Goal: Task Accomplishment & Management: Use online tool/utility

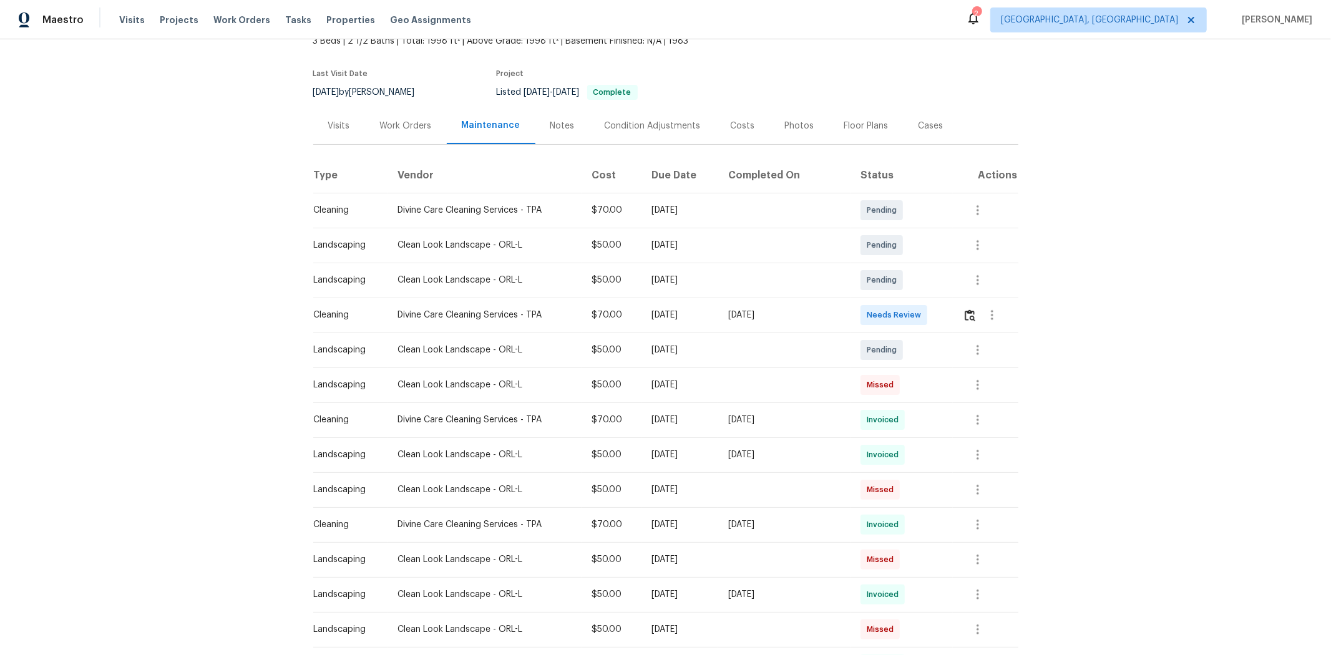
scroll to position [208, 0]
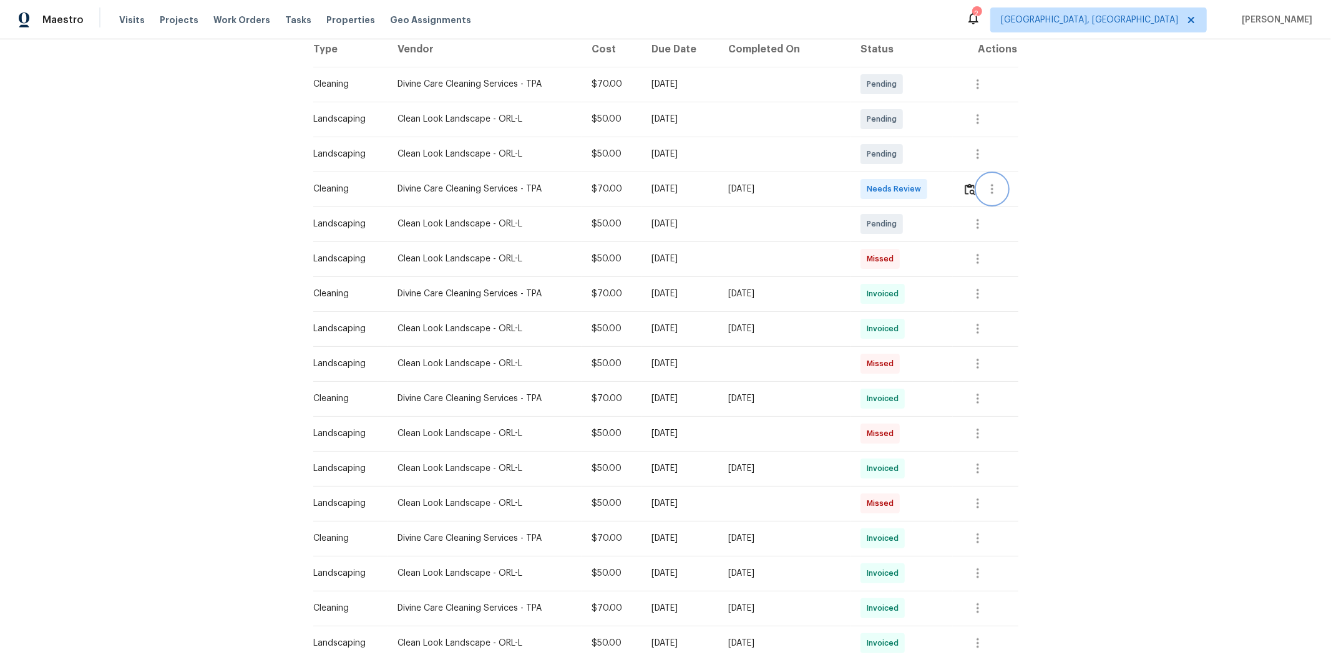
click at [946, 185] on button "button" at bounding box center [993, 189] width 30 height 30
click at [946, 190] on div at bounding box center [665, 327] width 1331 height 655
click at [946, 188] on img "button" at bounding box center [970, 190] width 11 height 12
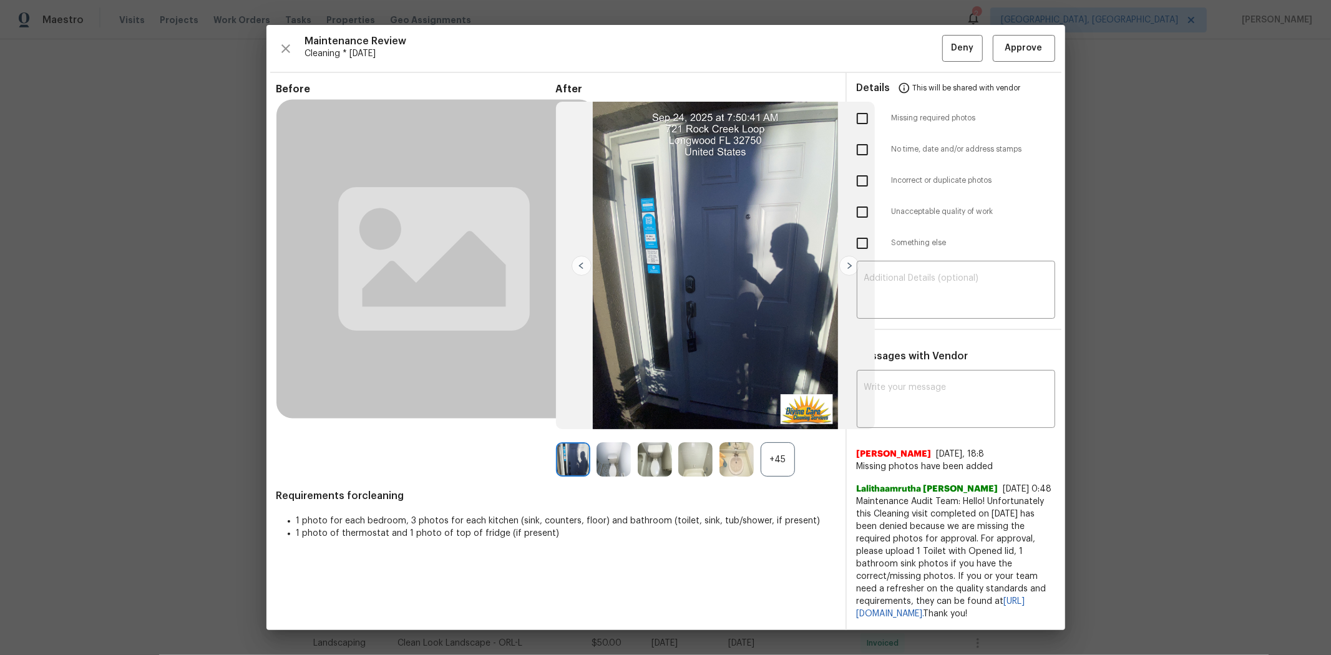
click at [859, 122] on input "checkbox" at bounding box center [863, 118] width 26 height 26
checkbox input "true"
click at [912, 274] on textarea at bounding box center [957, 291] width 184 height 35
paste textarea "Maintenance Audit Team: Hello! Unfortunately, this cleaning visit completed on …"
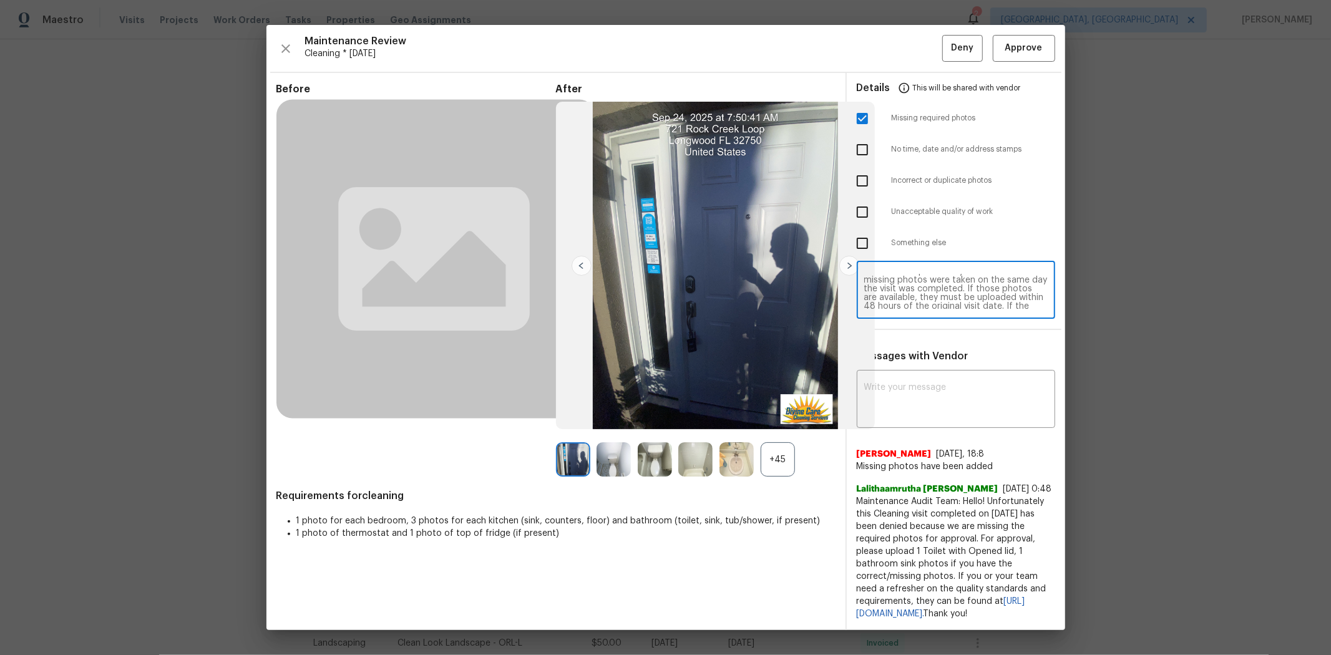
scroll to position [0, 0]
click at [911, 275] on textarea "Maintenance Audit Team: Hello! Unfortunately, this cleaning visit completed on …" at bounding box center [957, 291] width 184 height 35
click at [946, 293] on textarea "Maintenance Audit Team: Hello! Unfortunately, this cleaning visit completed on …" at bounding box center [957, 291] width 184 height 35
type textarea "Maintenance Audit Team: Hello! Unfortunately, this cleaning visit completed on …"
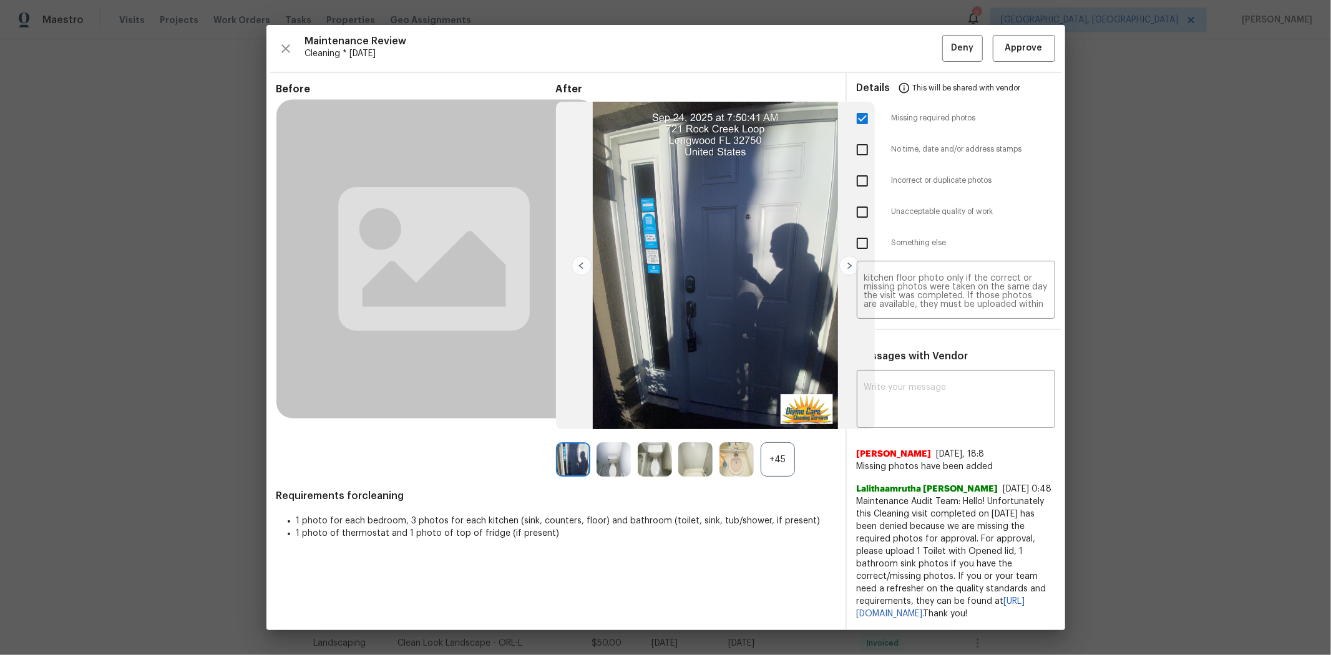
click at [946, 360] on div "Messages with Vendor x ​ kirby garcia 7/2/25, 18:8 Missing photos have been add…" at bounding box center [956, 490] width 218 height 280
click at [946, 385] on textarea at bounding box center [957, 400] width 184 height 35
paste textarea "Maintenance Audit Team: Hello! Unfortunately, this cleaning visit completed on …"
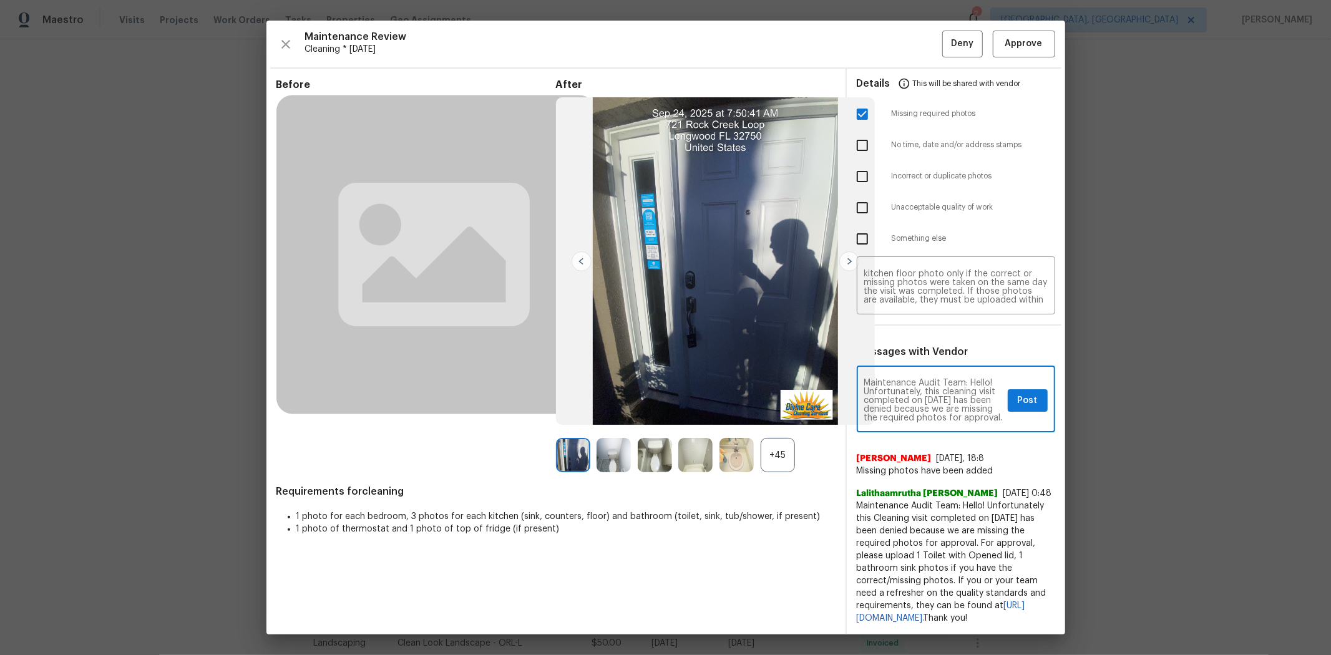
scroll to position [175, 0]
type textarea "Maintenance Audit Team: Hello! Unfortunately, this cleaning visit completed on …"
click at [946, 403] on span "Post" at bounding box center [1028, 401] width 20 height 16
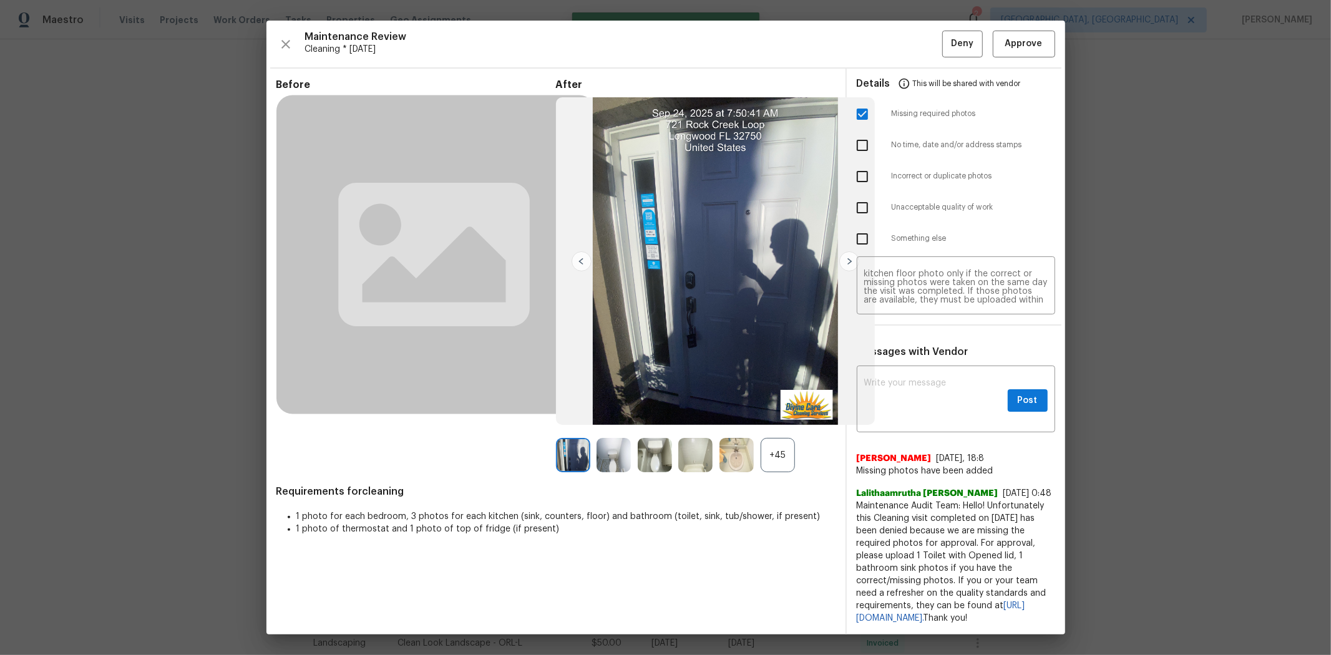
scroll to position [0, 0]
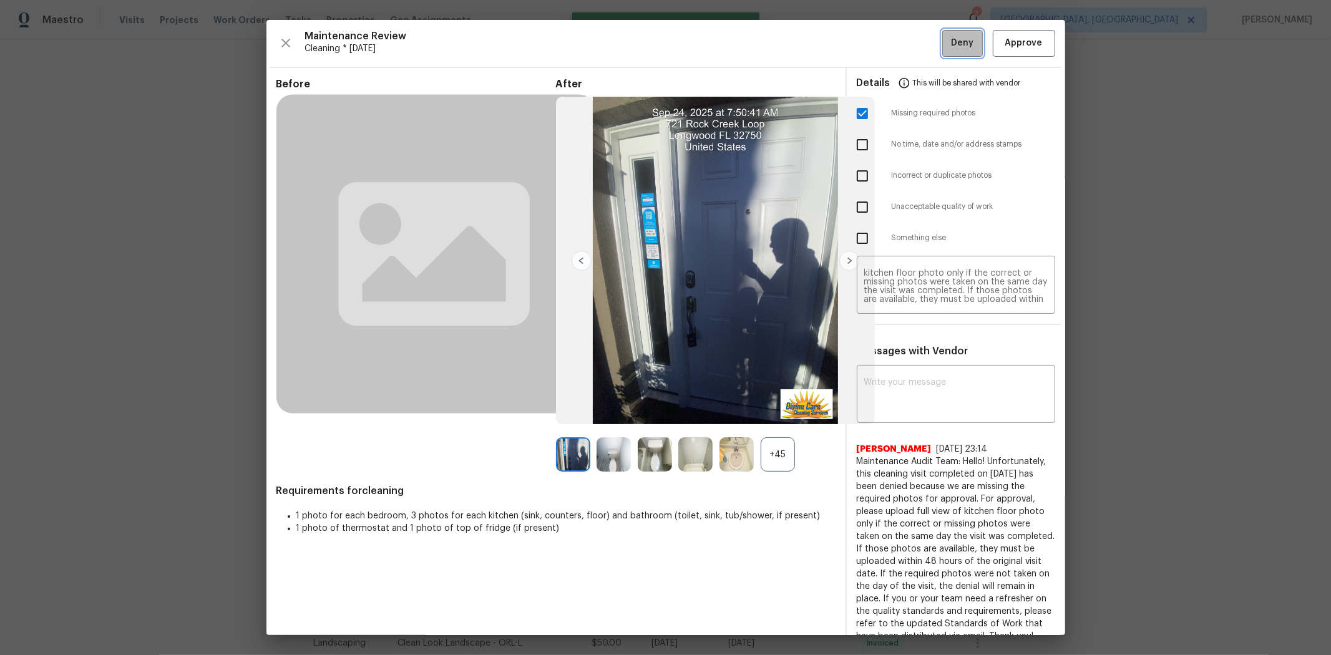
click at [946, 39] on span "Deny" at bounding box center [962, 44] width 22 height 16
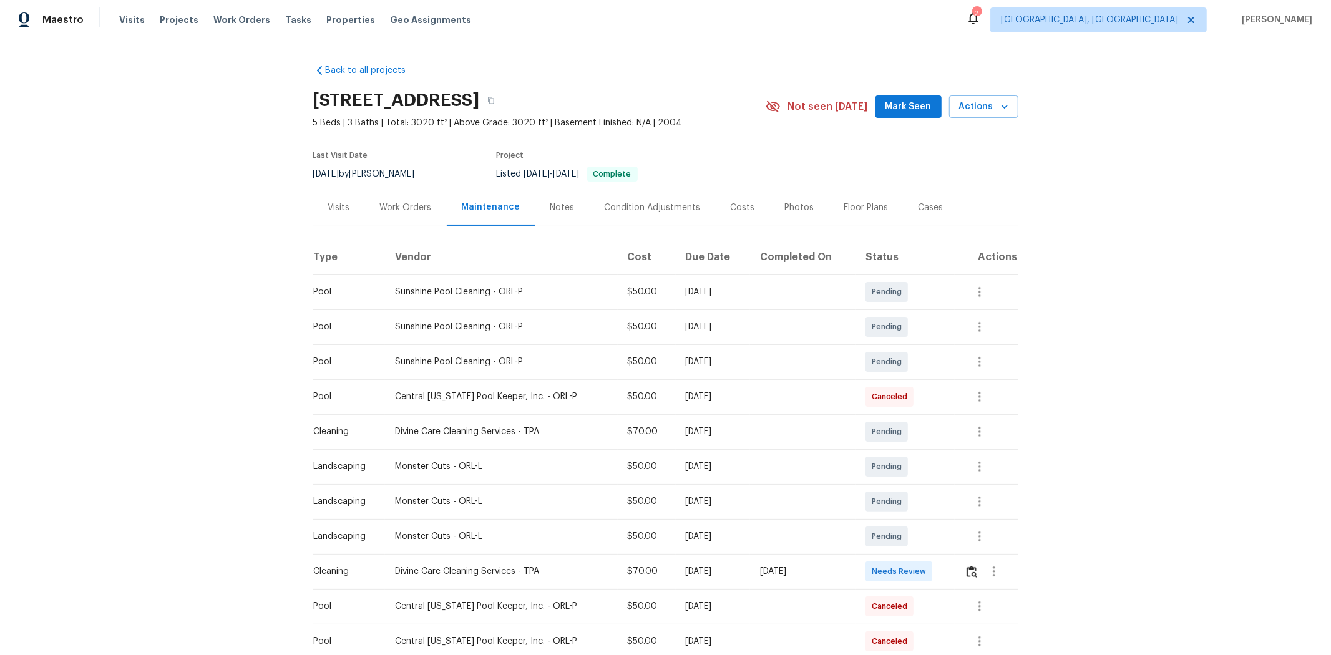
scroll to position [139, 0]
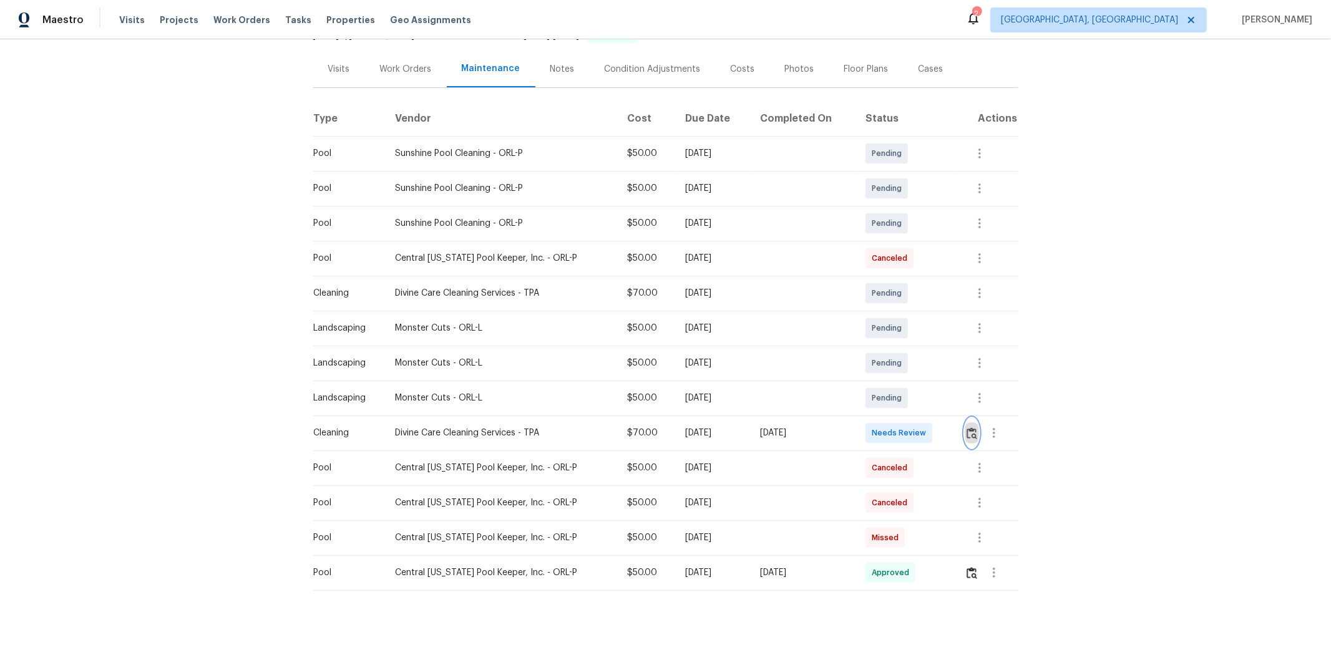
click at [946, 427] on button "button" at bounding box center [972, 433] width 14 height 30
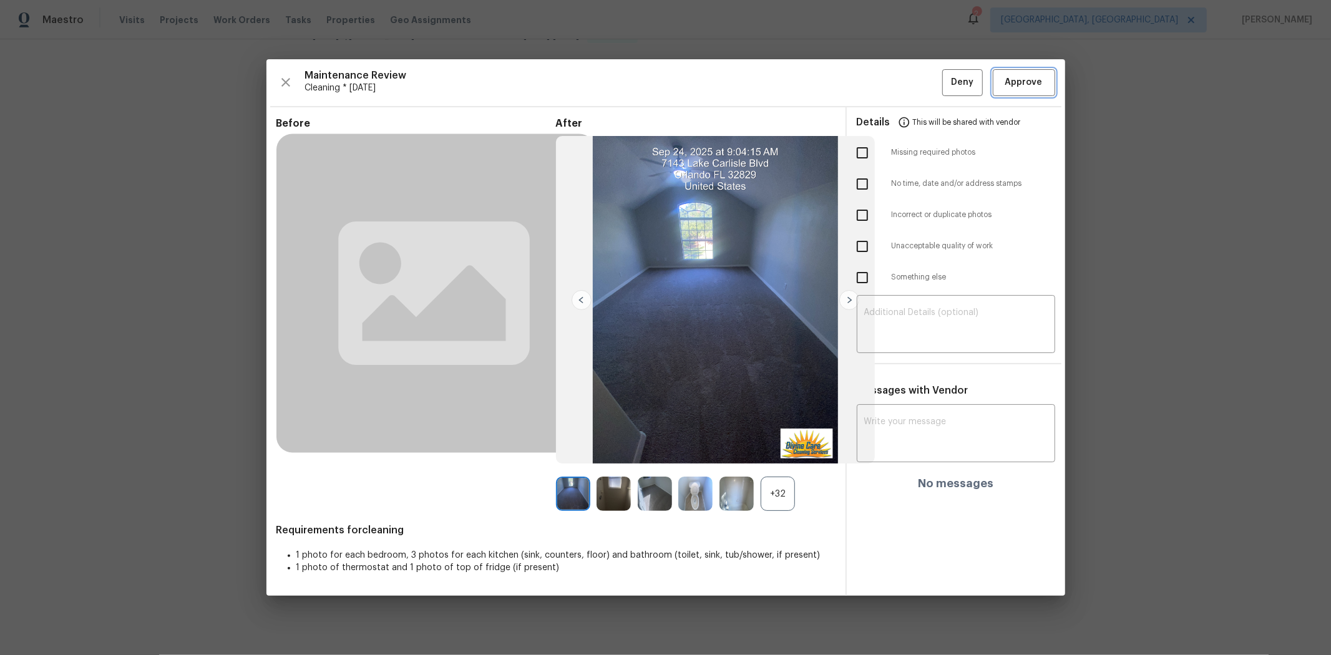
click at [946, 83] on button "Approve" at bounding box center [1024, 82] width 62 height 27
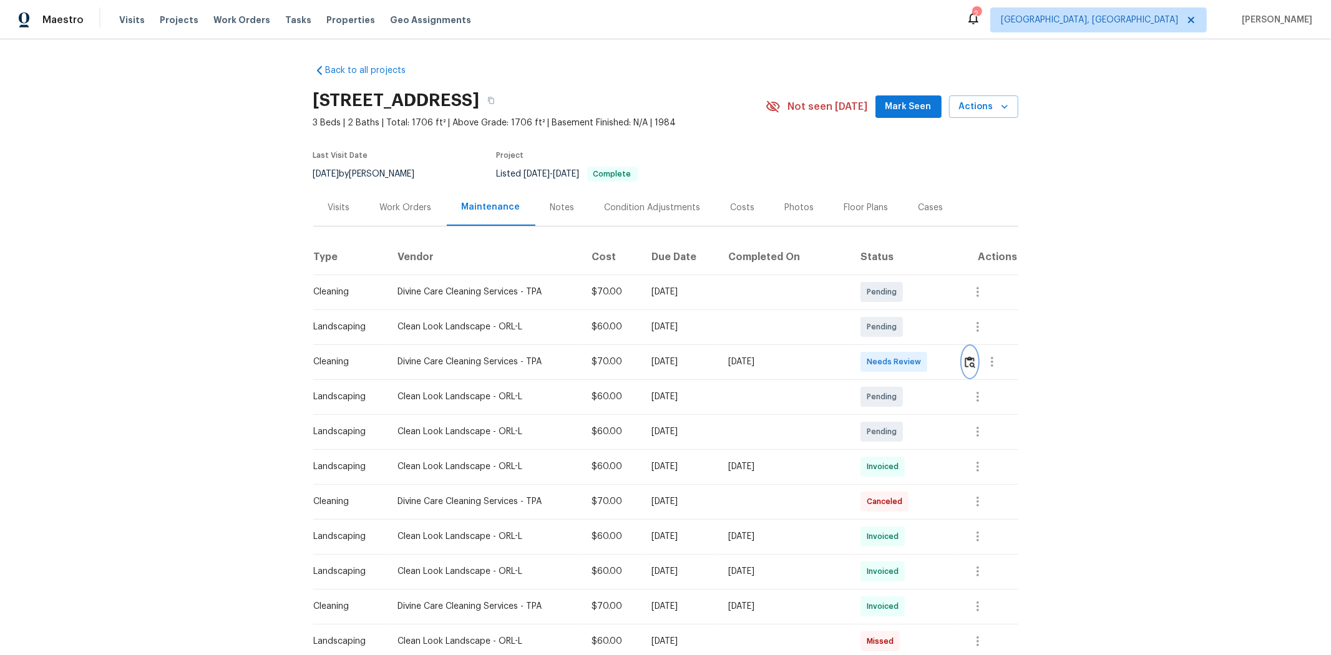
click at [946, 355] on button "button" at bounding box center [970, 362] width 14 height 30
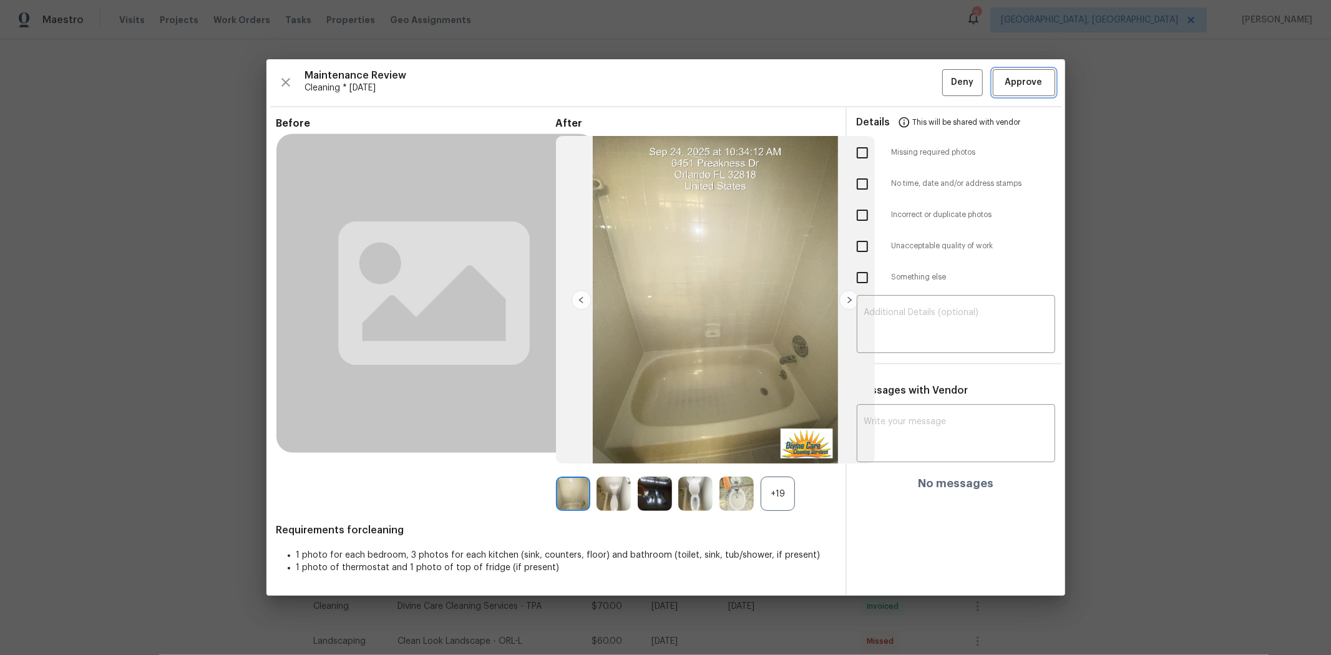
click at [946, 75] on span "Approve" at bounding box center [1024, 83] width 37 height 16
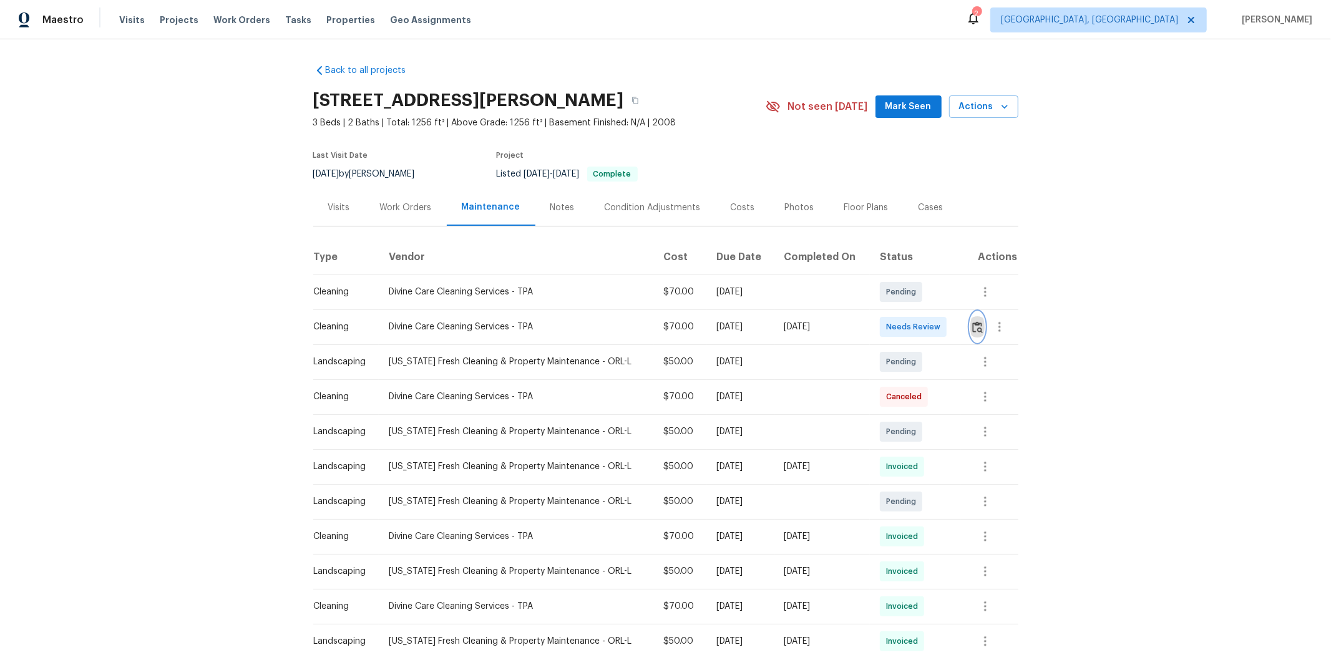
click at [946, 328] on img "button" at bounding box center [978, 327] width 11 height 12
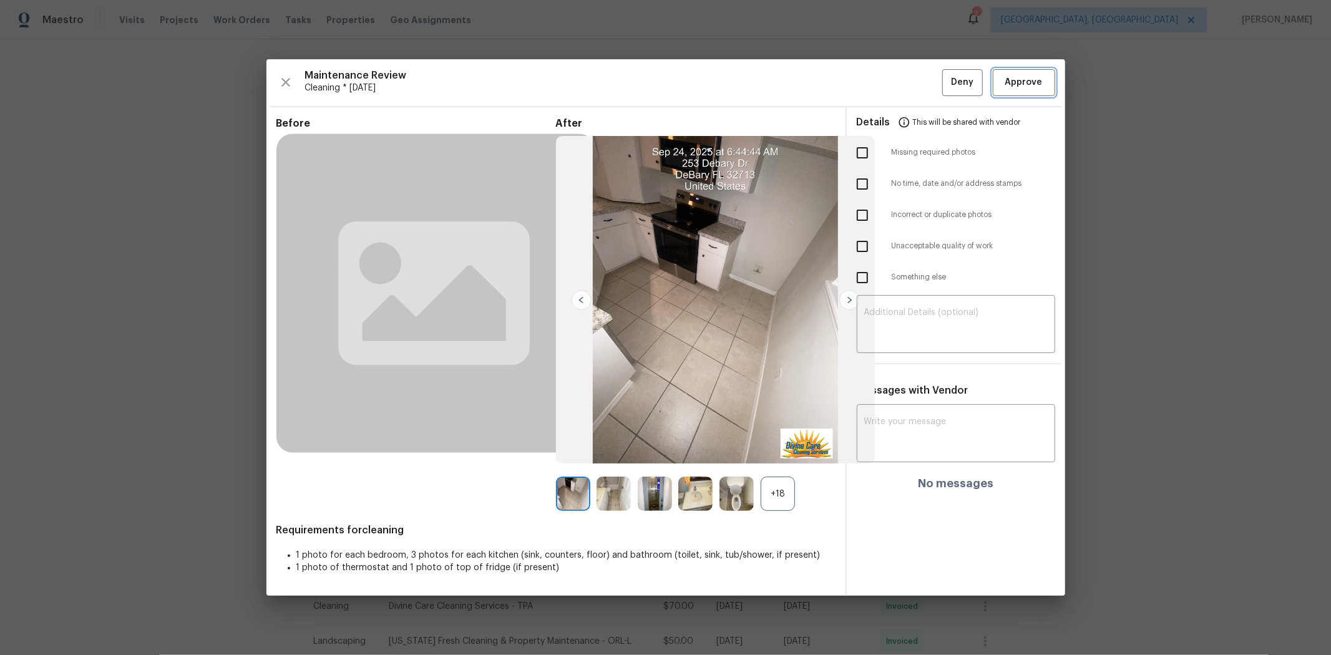
drag, startPoint x: 1003, startPoint y: 87, endPoint x: 996, endPoint y: 96, distance: 11.1
click at [946, 86] on span "Approve" at bounding box center [1024, 83] width 42 height 16
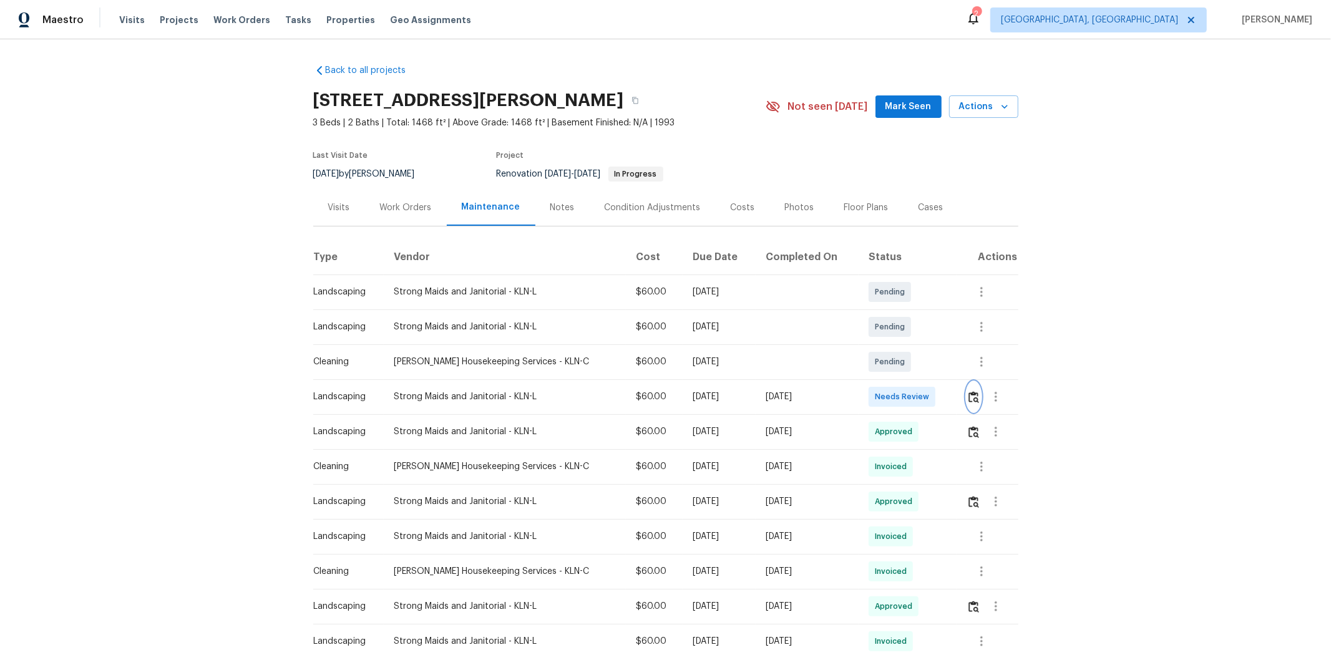
click at [946, 404] on button "button" at bounding box center [974, 397] width 14 height 30
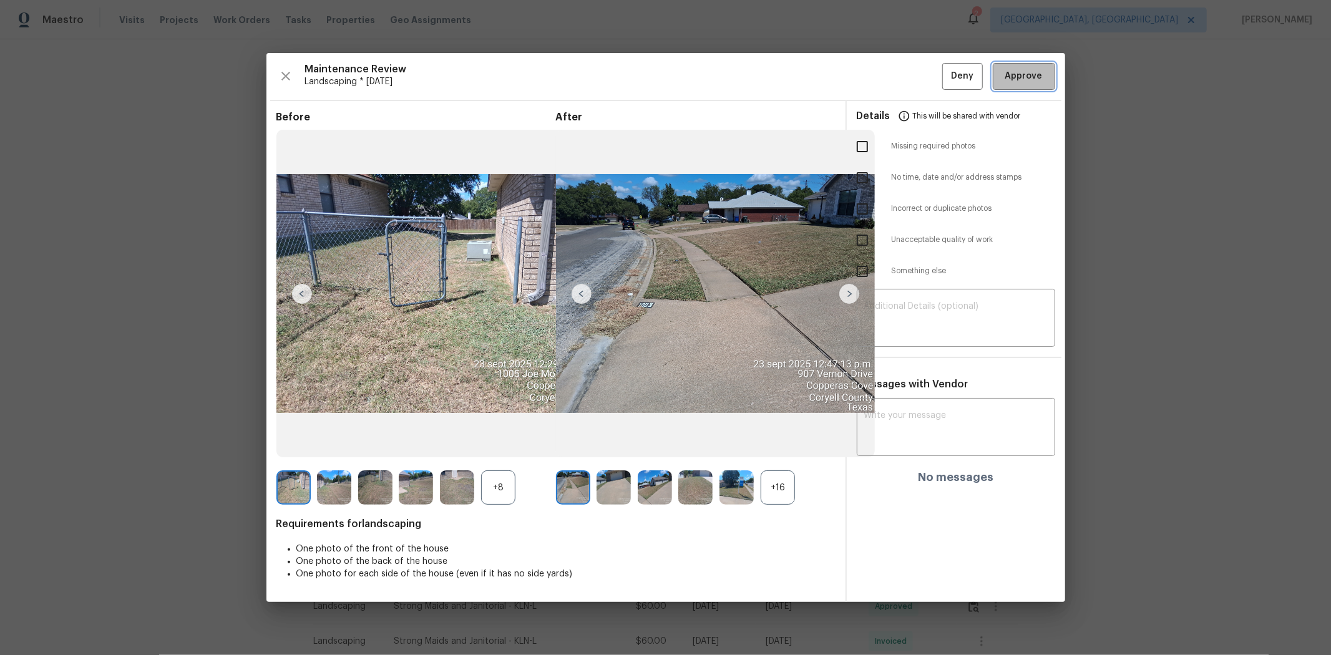
click at [946, 76] on span "Approve" at bounding box center [1024, 77] width 37 height 16
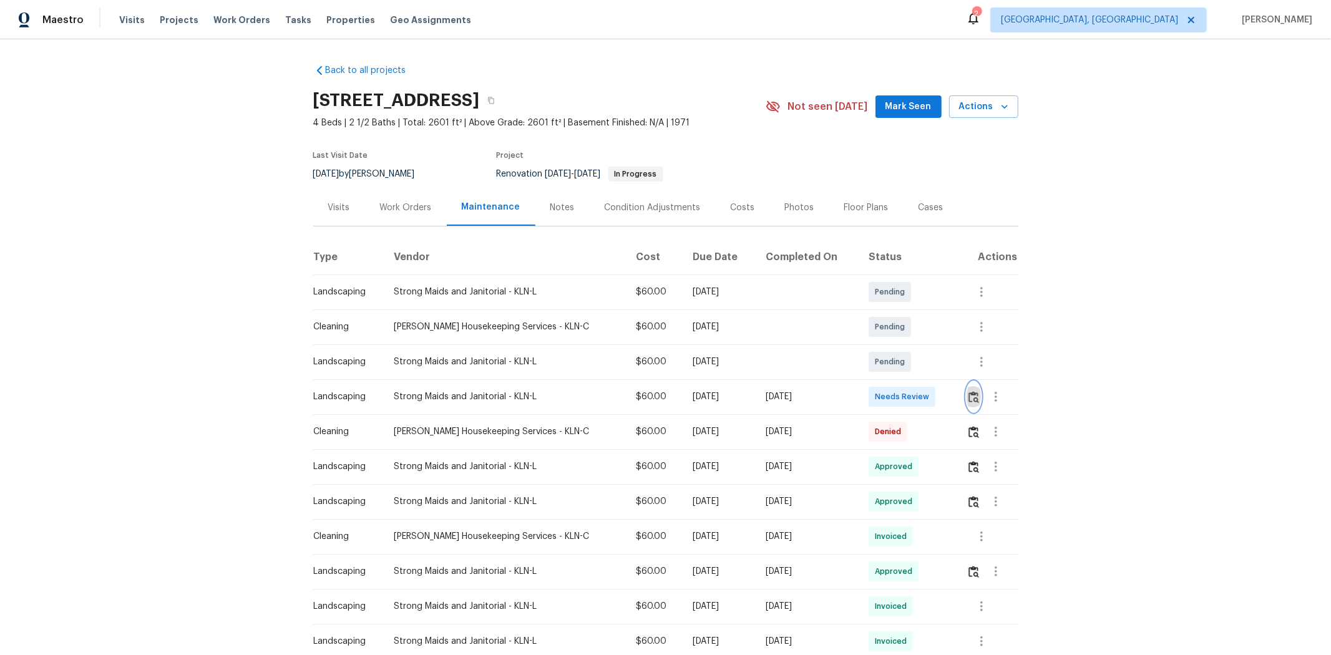
click at [946, 397] on img "button" at bounding box center [974, 397] width 11 height 12
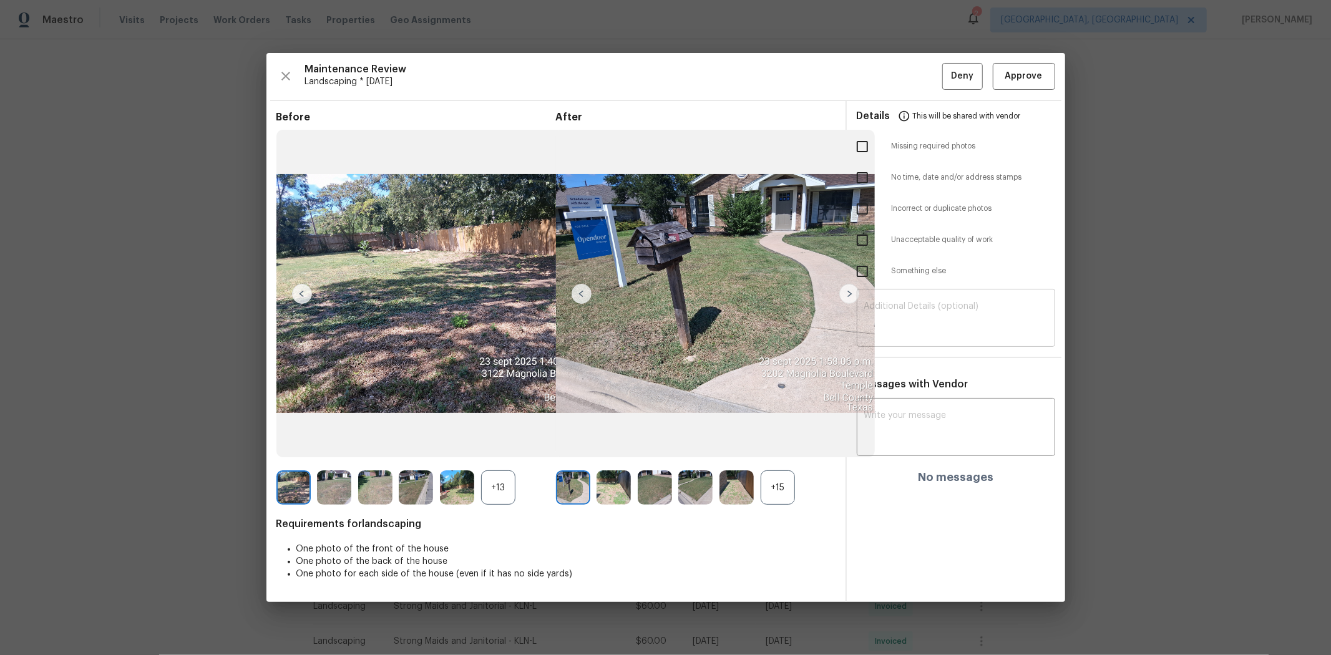
drag, startPoint x: 866, startPoint y: 247, endPoint x: 899, endPoint y: 292, distance: 56.3
click at [866, 246] on input "checkbox" at bounding box center [863, 240] width 26 height 26
checkbox input "true"
click at [913, 293] on div "​" at bounding box center [956, 319] width 199 height 55
paste textarea "Maintenance Audit Team: Hello! Unfortunately, this landscaping visit completed …"
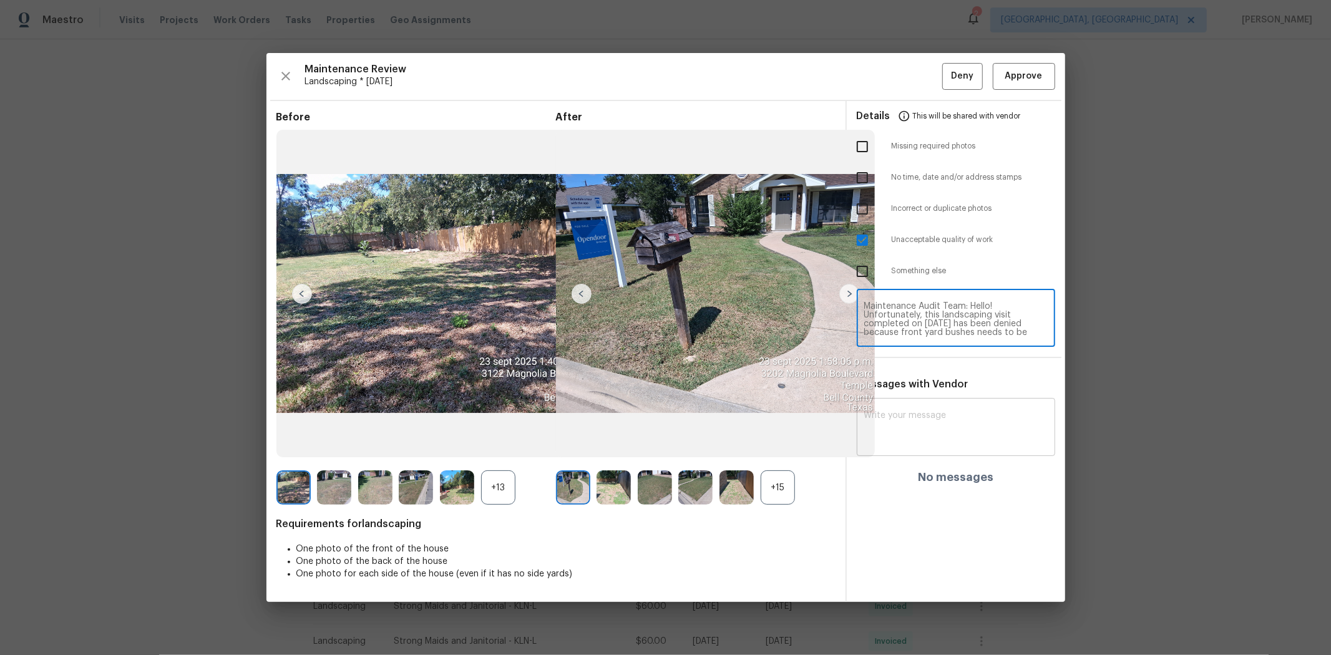
type textarea "Maintenance Audit Team: Hello! Unfortunately, this landscaping visit completed …"
click at [938, 401] on div "x ​" at bounding box center [956, 428] width 199 height 55
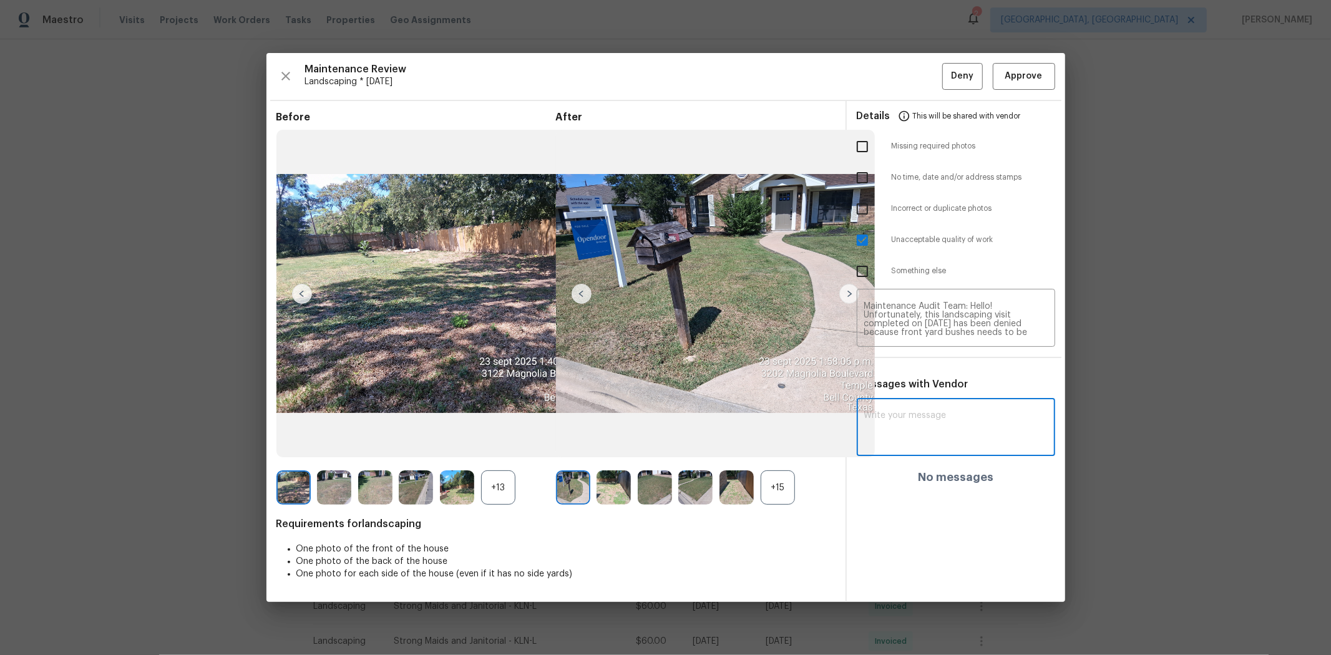
paste textarea "Maintenance Audit Team: Hello! Unfortunately, this landscaping visit completed …"
type textarea "Maintenance Audit Team: Hello! Unfortunately, this landscaping visit completed …"
click at [946, 433] on span "Post" at bounding box center [1028, 433] width 20 height 16
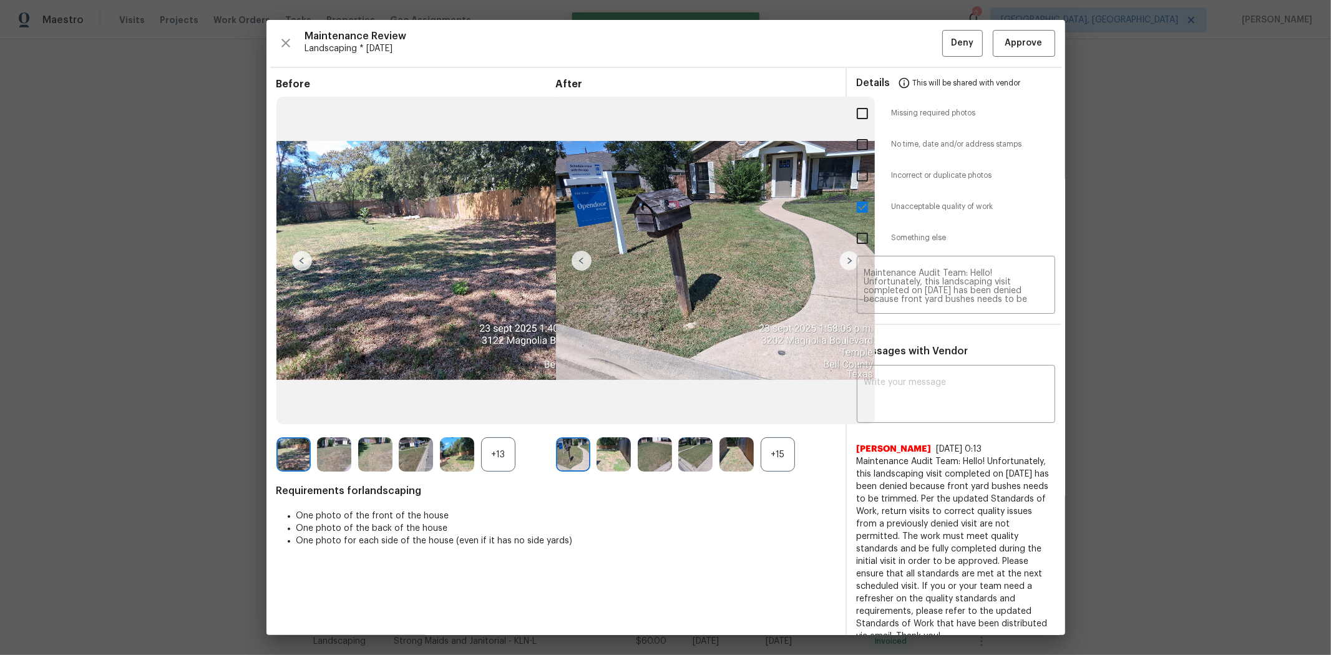
scroll to position [0, 0]
click at [946, 73] on span "This will be shared with vendor" at bounding box center [967, 83] width 108 height 30
click at [946, 54] on button "Deny" at bounding box center [963, 43] width 41 height 27
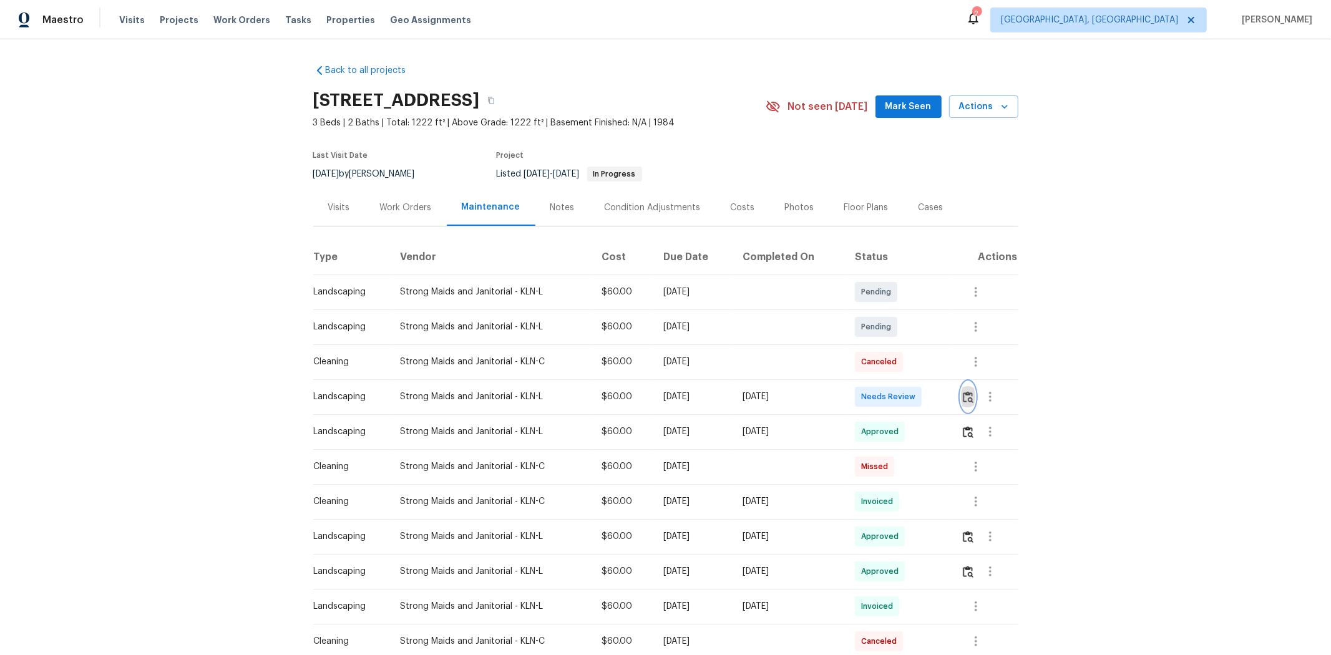
click at [946, 391] on img "button" at bounding box center [968, 397] width 11 height 12
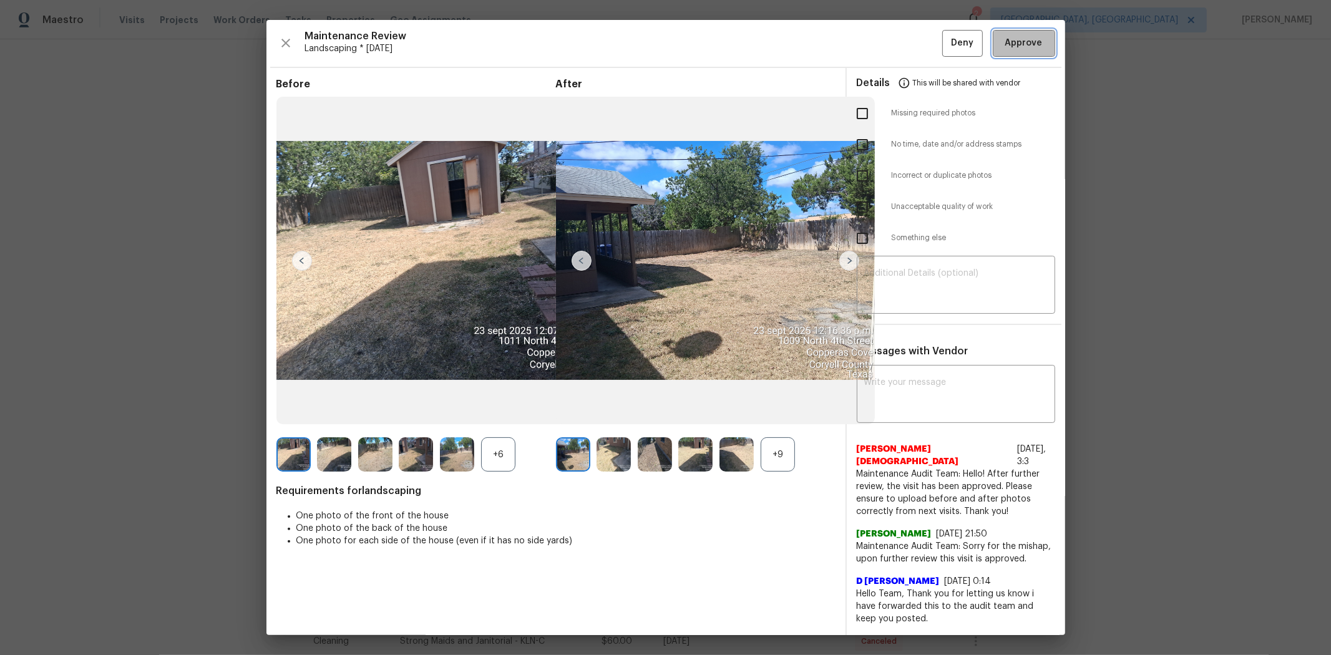
click at [946, 42] on span "Approve" at bounding box center [1024, 44] width 42 height 16
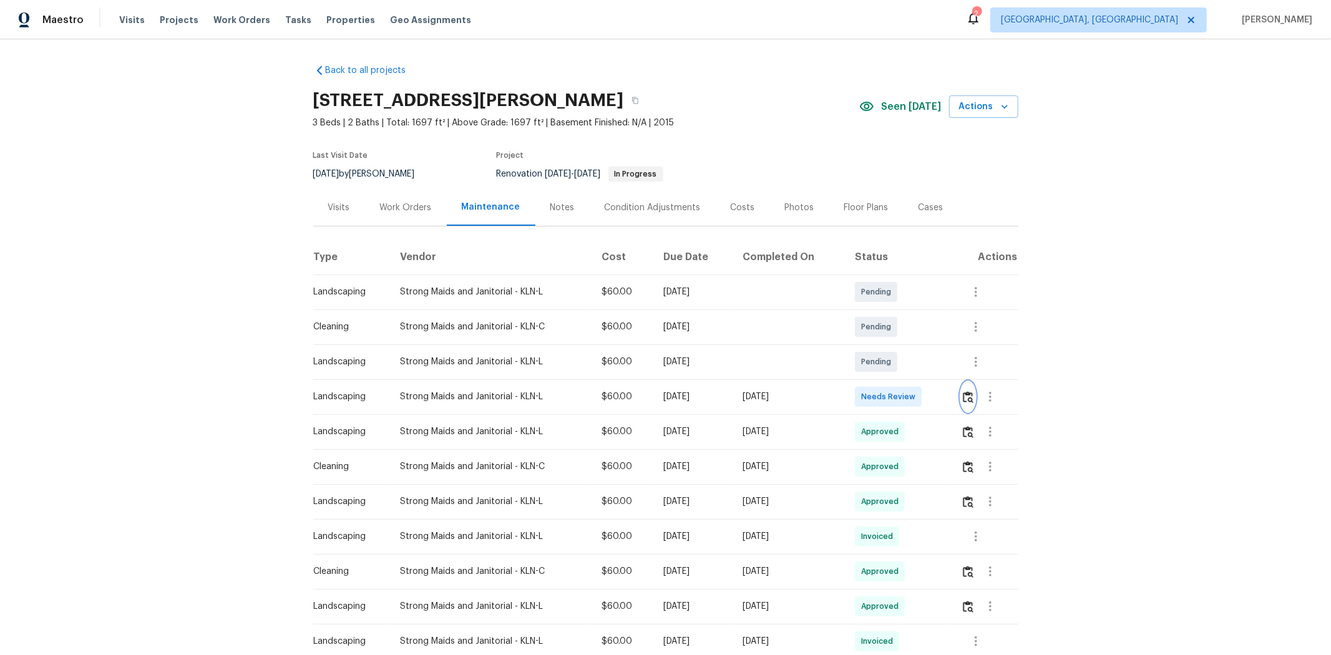
click at [946, 401] on img "button" at bounding box center [968, 397] width 11 height 12
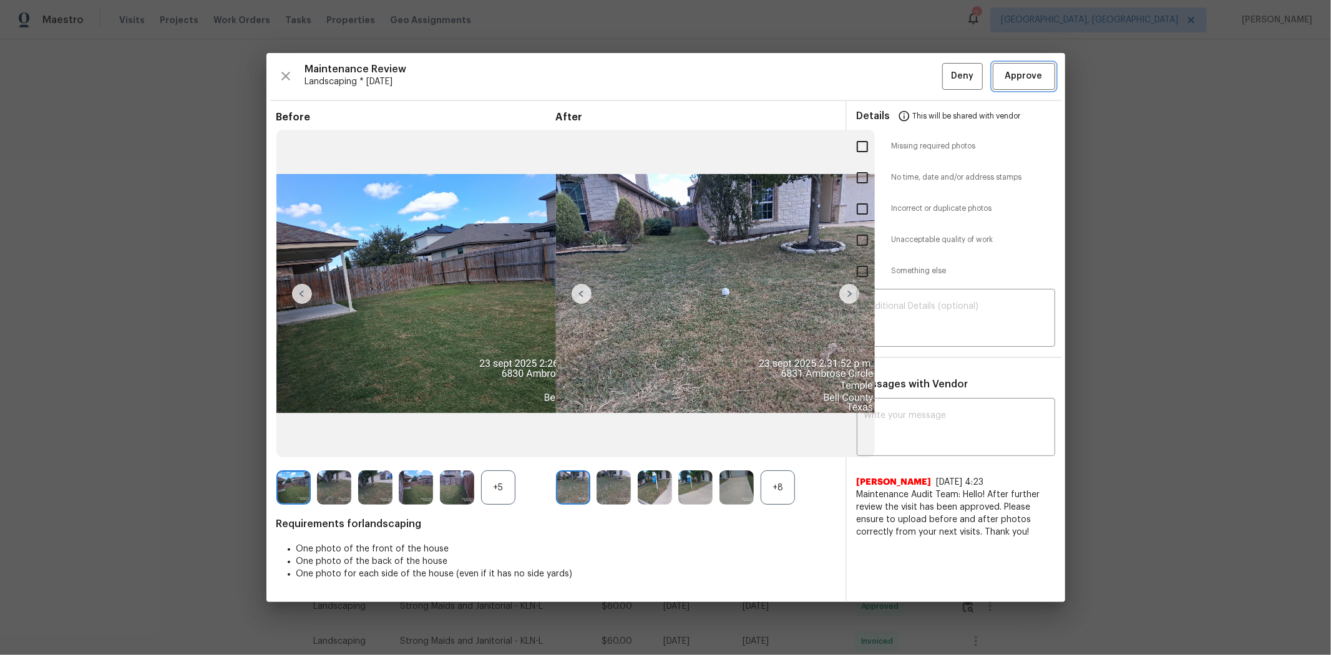
click at [946, 71] on span "Approve" at bounding box center [1024, 77] width 42 height 16
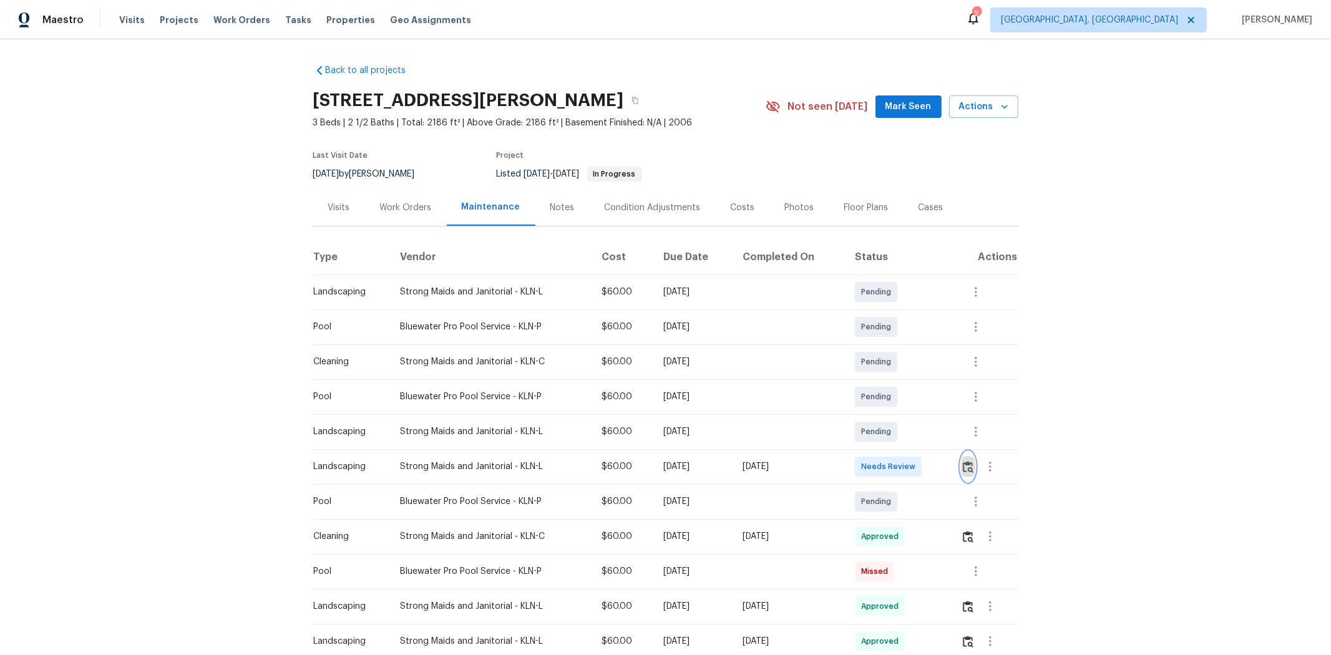
click at [946, 438] on img "button" at bounding box center [968, 467] width 11 height 12
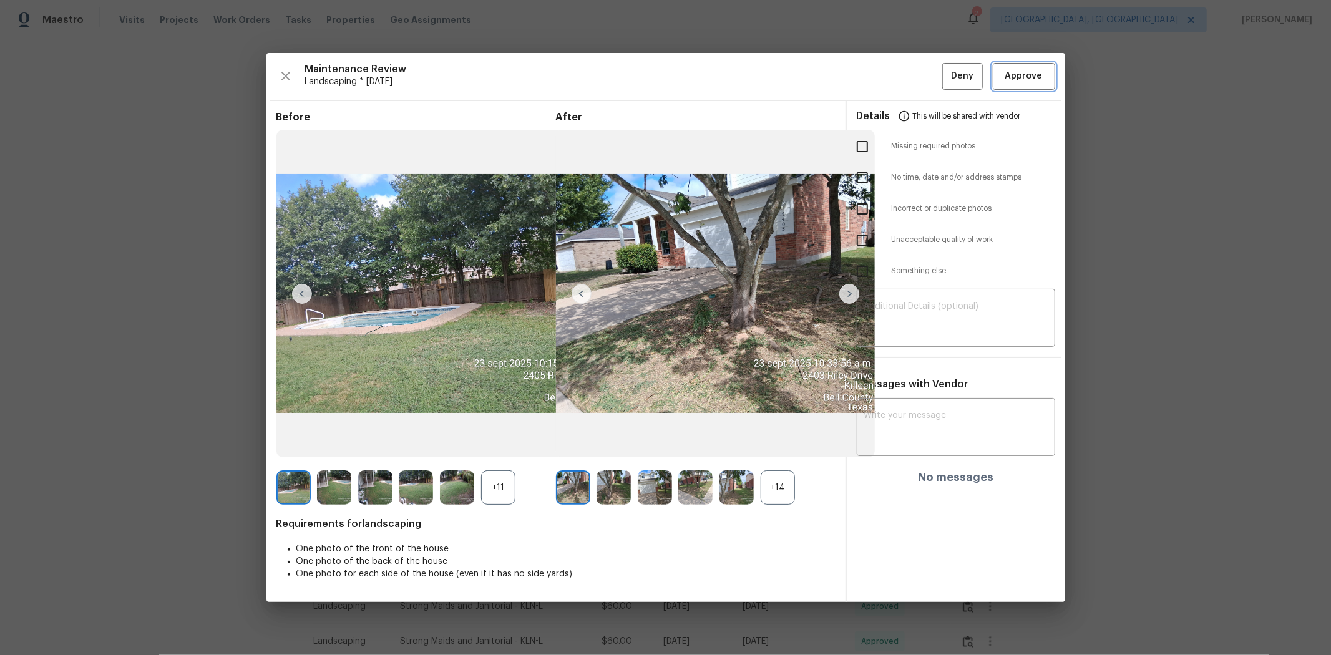
click at [946, 81] on span "Approve" at bounding box center [1024, 77] width 37 height 16
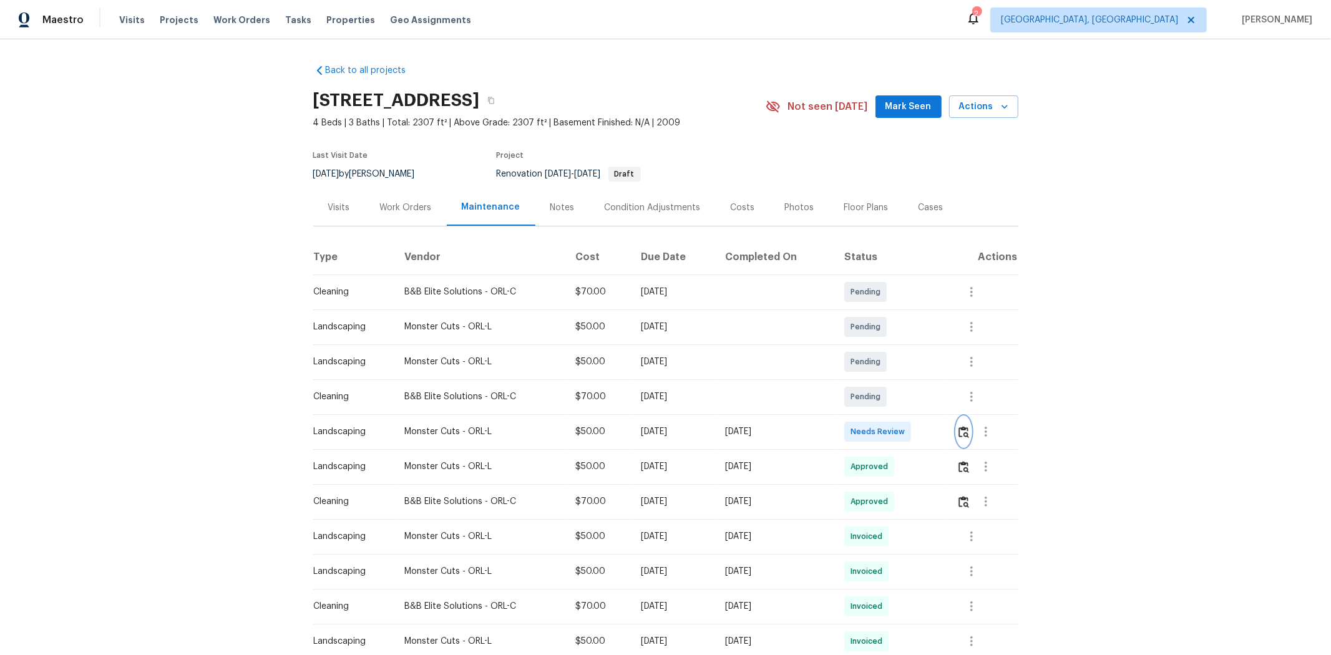
click at [946, 429] on img "button" at bounding box center [964, 432] width 11 height 12
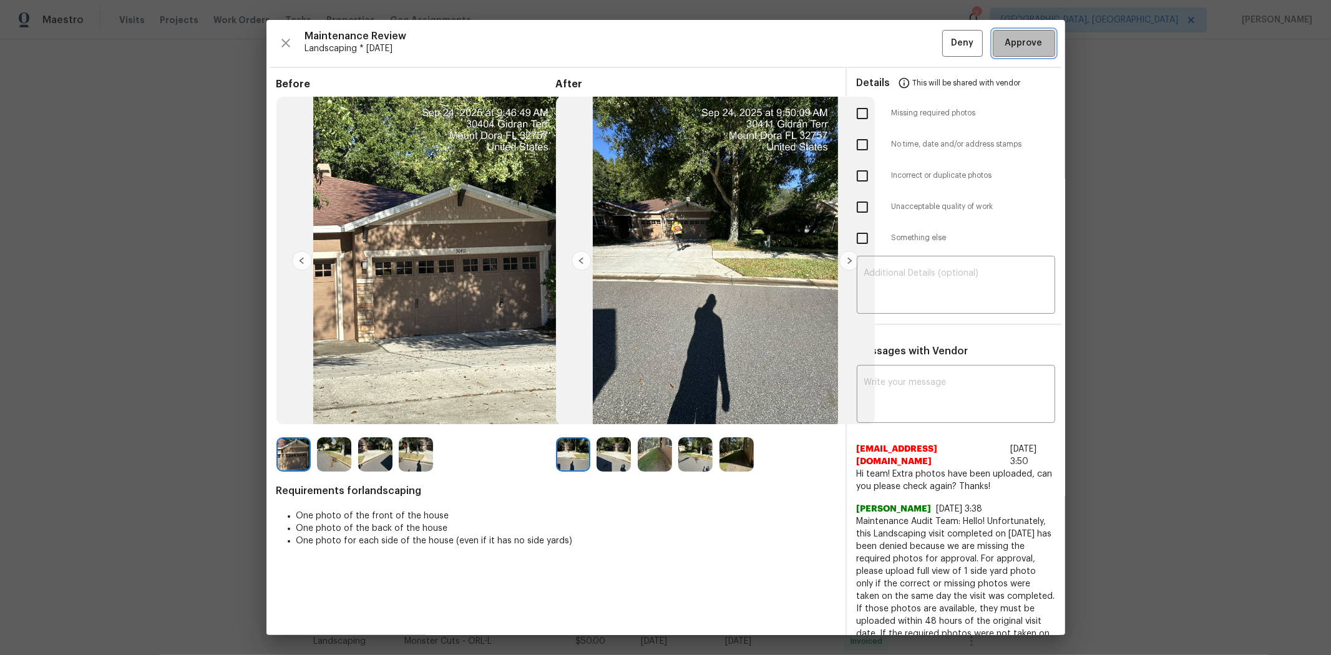
click at [946, 46] on span "Approve" at bounding box center [1024, 44] width 37 height 16
